Goal: Information Seeking & Learning: Understand process/instructions

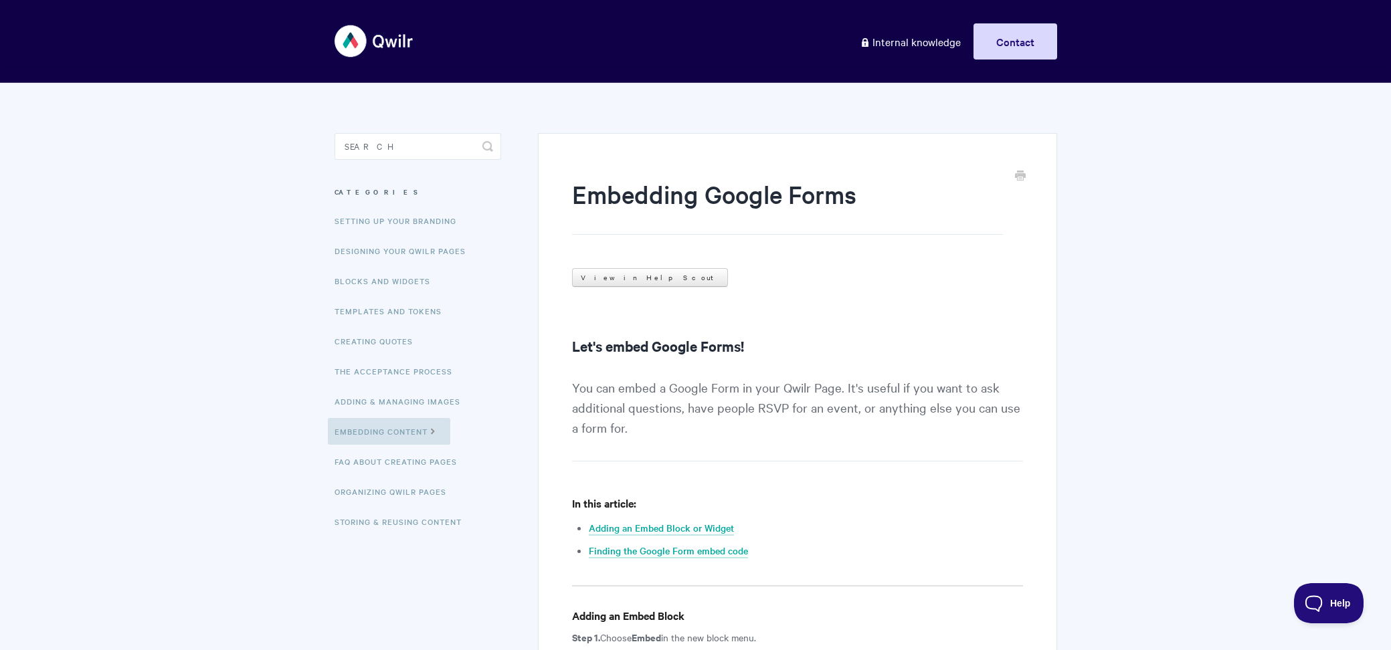
type input "d"
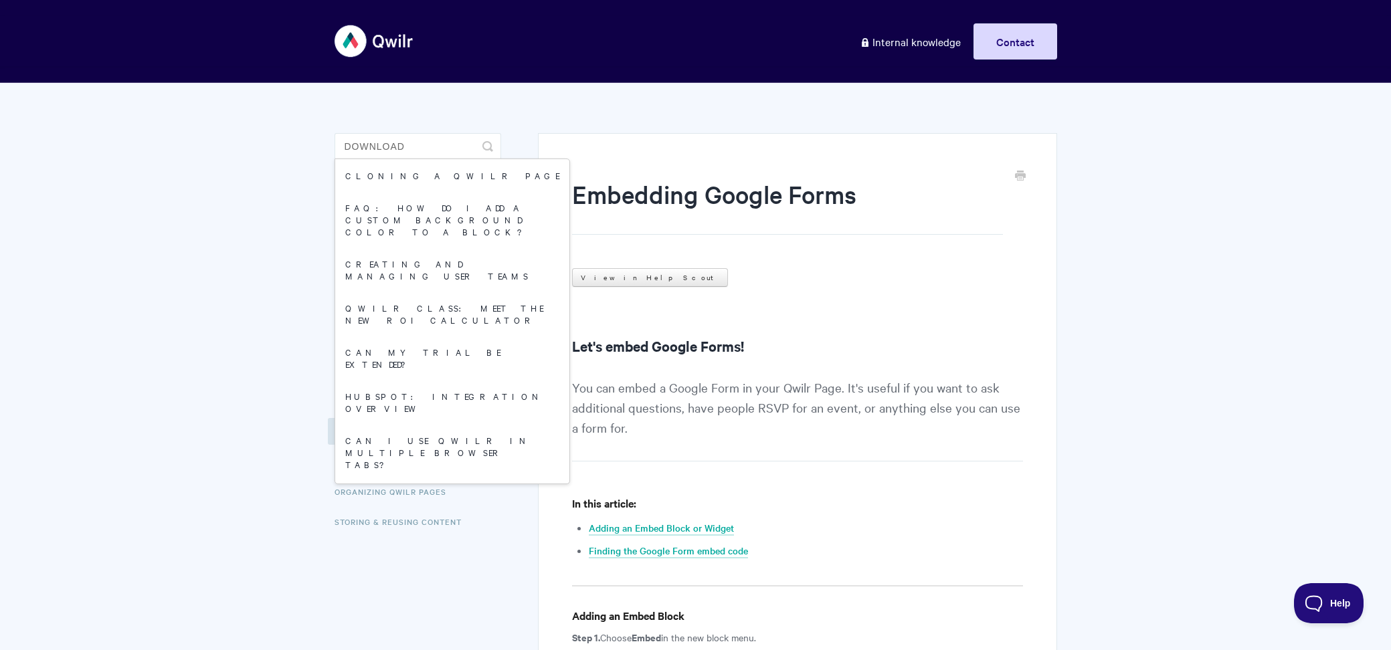
type input "download"
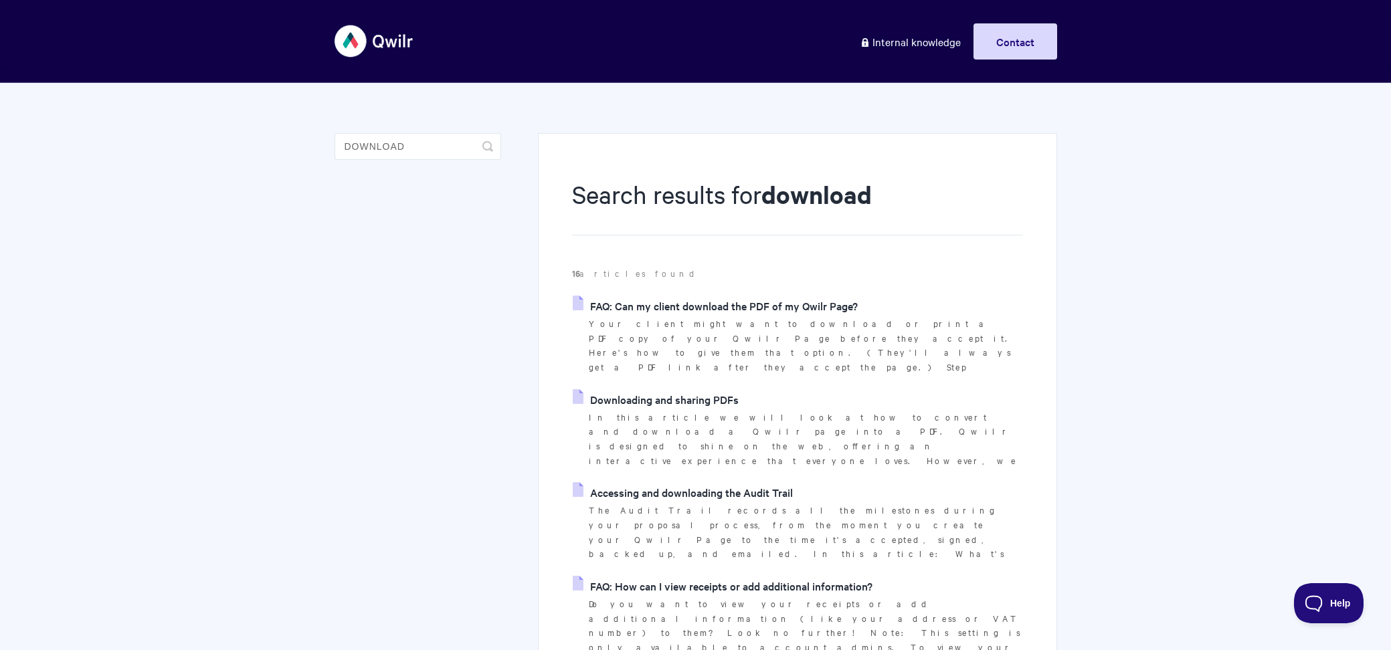
click at [657, 389] on link "Downloading and sharing PDFs" at bounding box center [656, 399] width 166 height 20
